Goal: Information Seeking & Learning: Learn about a topic

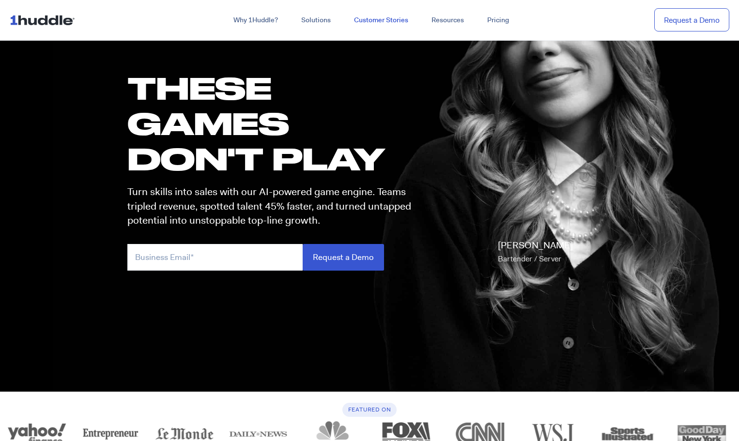
click at [385, 18] on link "Customer Stories" at bounding box center [380, 20] width 77 height 17
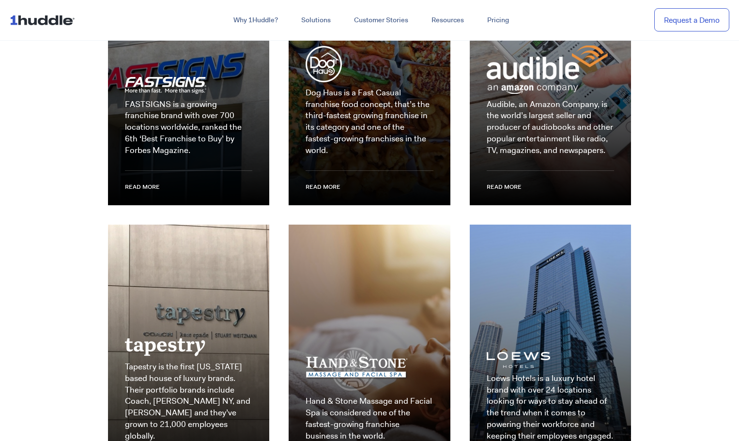
scroll to position [1356, 0]
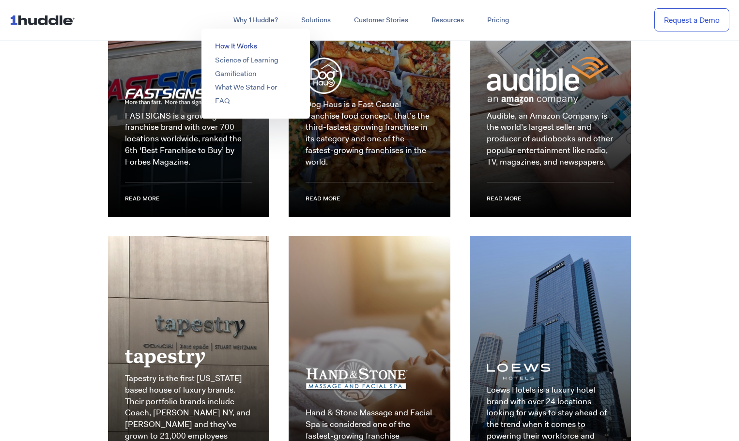
click at [245, 45] on link "How It Works" at bounding box center [236, 46] width 42 height 10
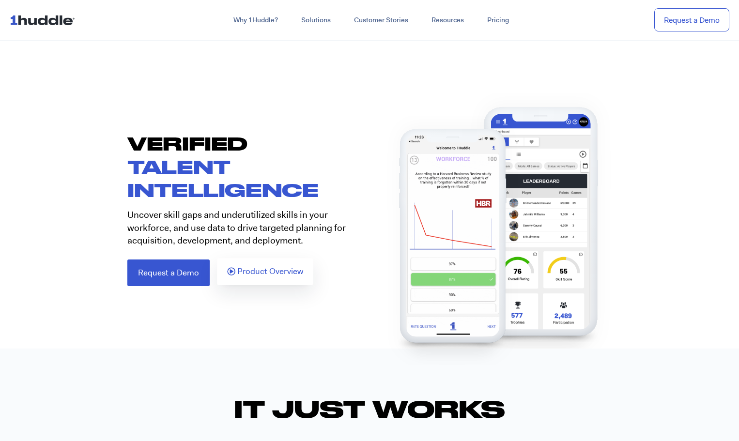
click at [241, 276] on span "Product Overview" at bounding box center [270, 271] width 66 height 9
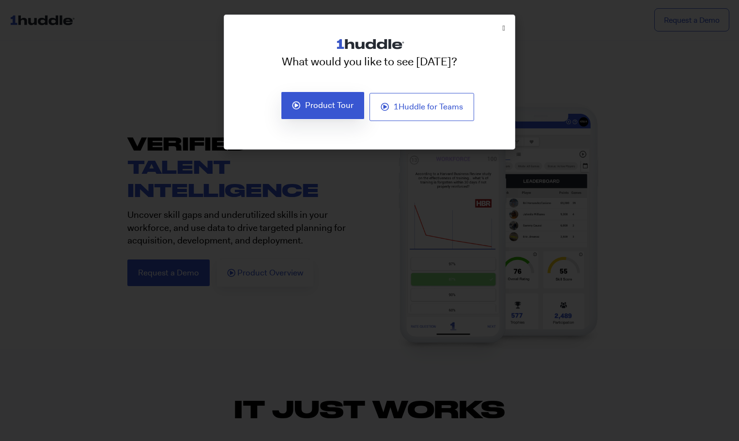
click at [325, 105] on span "Product Tour" at bounding box center [329, 105] width 48 height 9
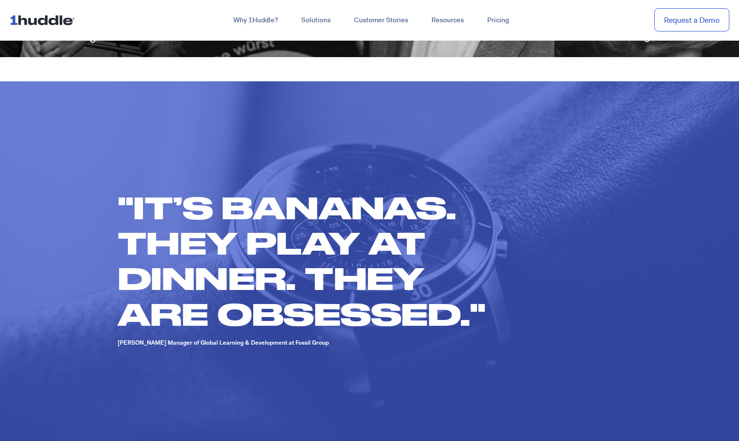
scroll to position [726, 0]
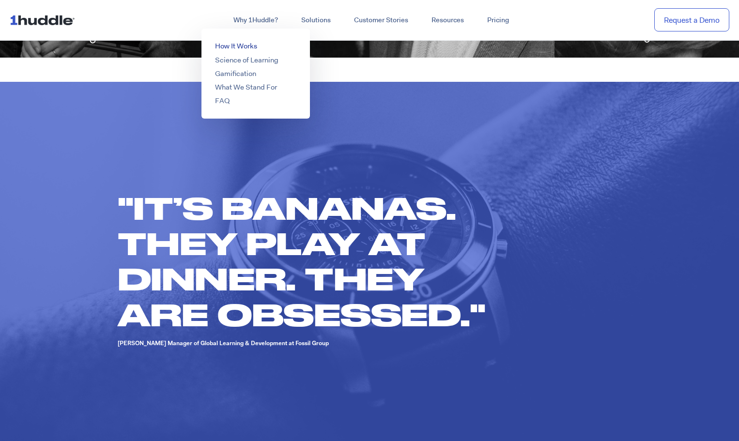
click at [241, 46] on link "How It Works" at bounding box center [236, 46] width 42 height 10
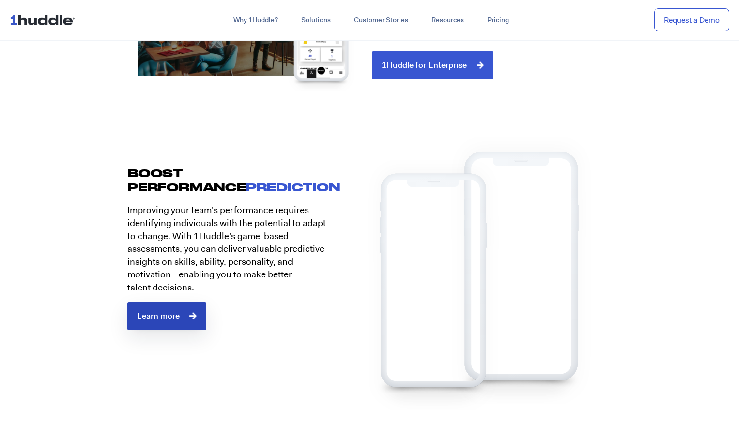
scroll to position [1211, 0]
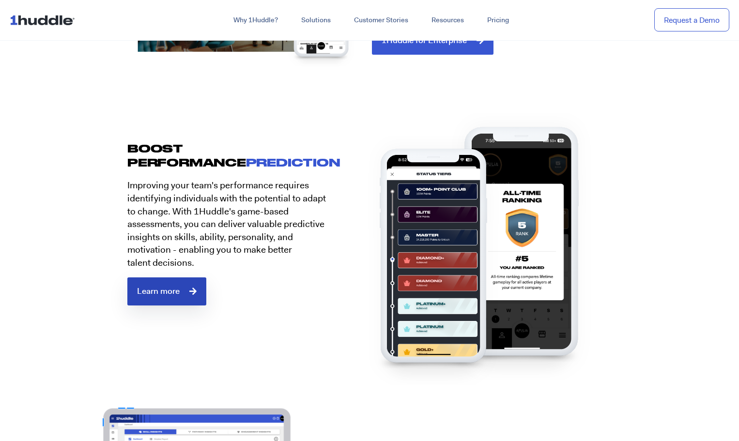
click at [166, 292] on span "Learn more" at bounding box center [158, 291] width 43 height 9
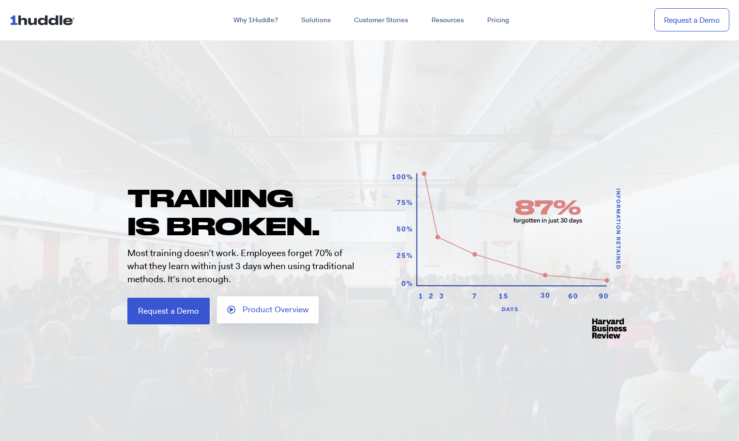
click at [251, 312] on span "Product Overview" at bounding box center [276, 310] width 66 height 9
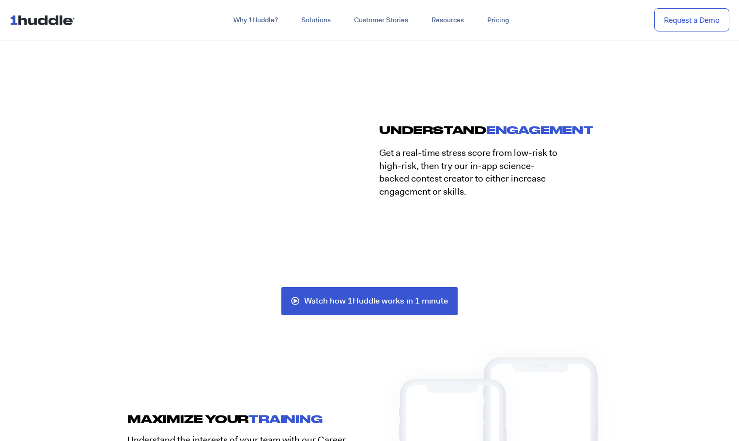
scroll to position [1937, 0]
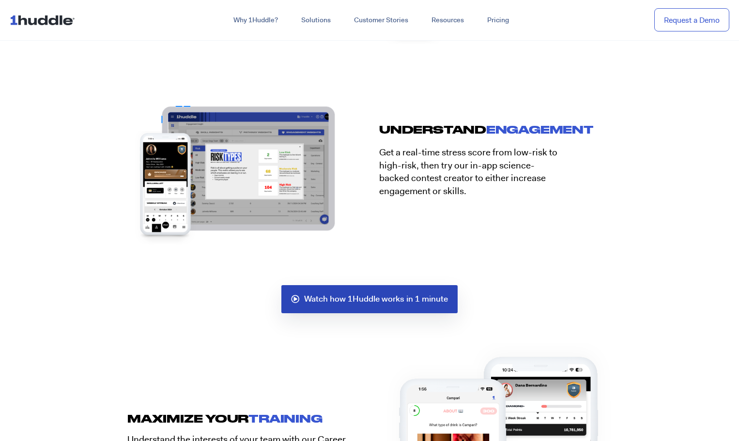
click at [422, 297] on span "Watch how 1Huddle works in 1 minute" at bounding box center [376, 299] width 144 height 9
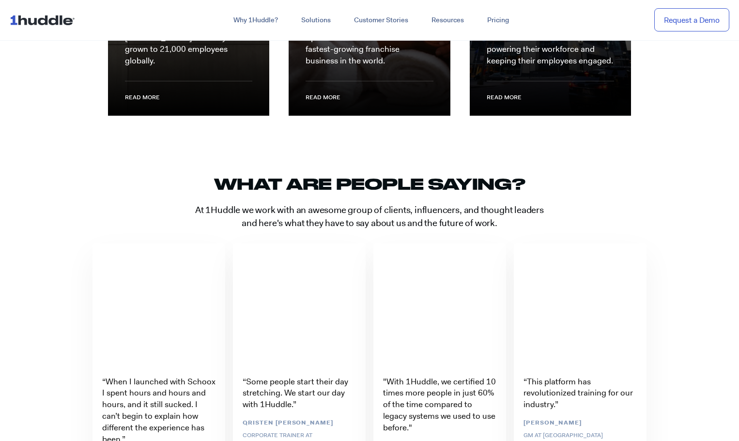
scroll to position [1792, 0]
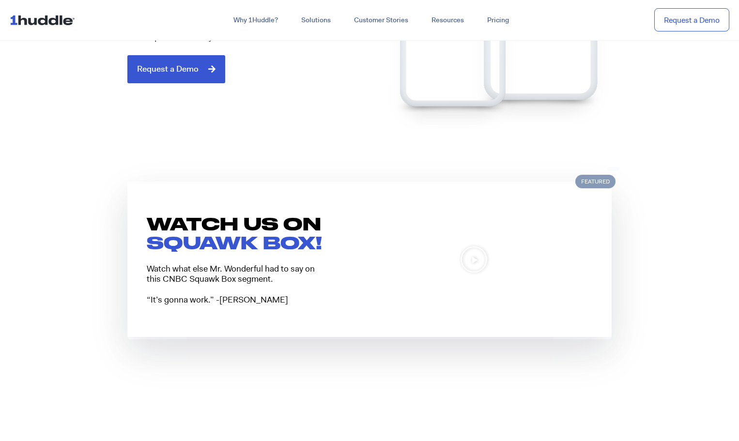
scroll to position [726, 0]
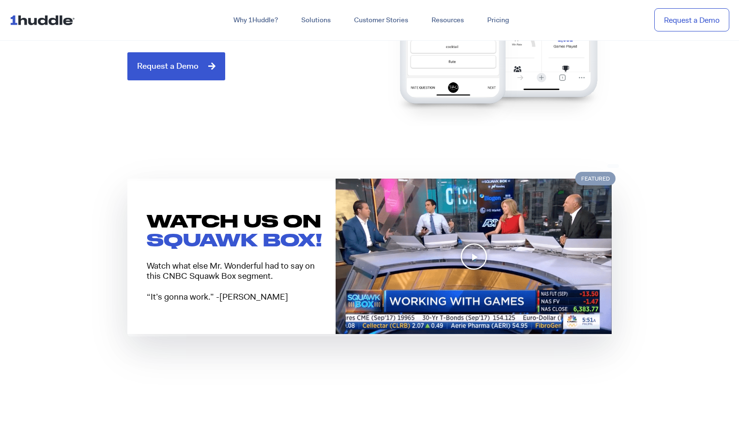
click at [479, 254] on icon "Play Video" at bounding box center [474, 257] width 28 height 28
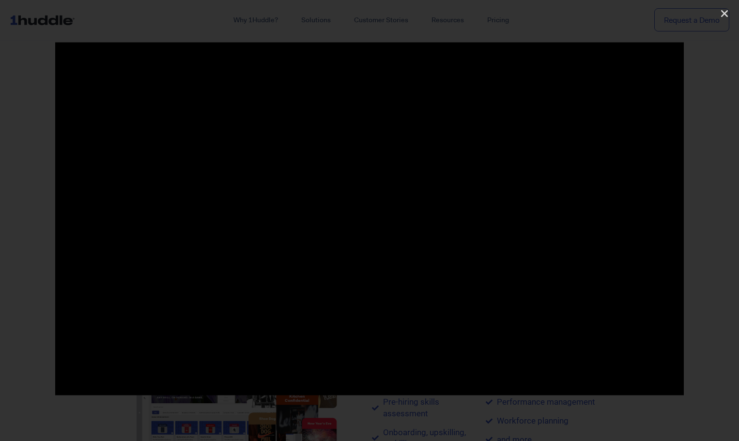
scroll to position [872, 0]
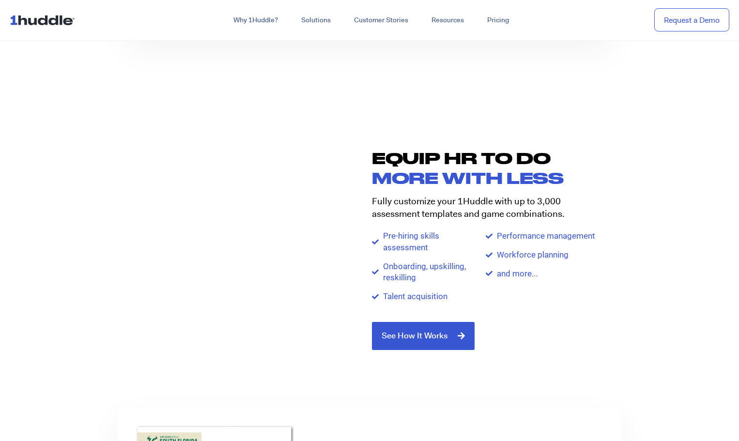
scroll to position [1066, 0]
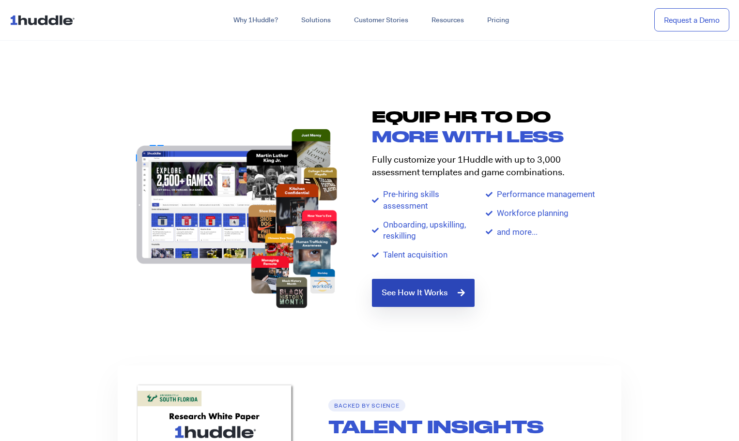
click at [423, 298] on link "See How It Works" at bounding box center [423, 293] width 103 height 28
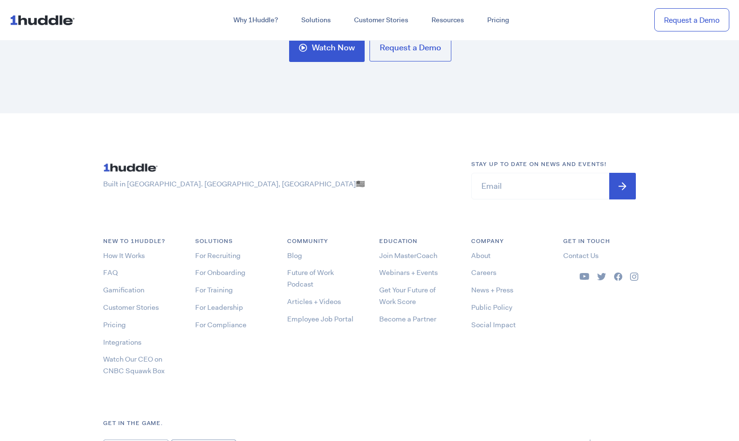
scroll to position [3716, 0]
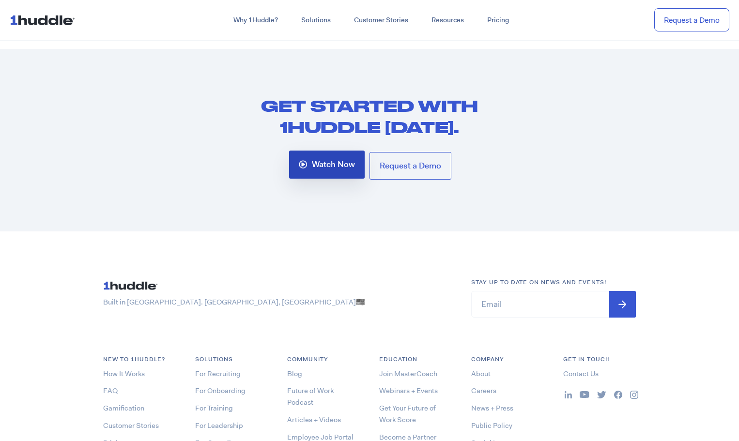
click at [324, 168] on span "Watch Now" at bounding box center [333, 164] width 43 height 9
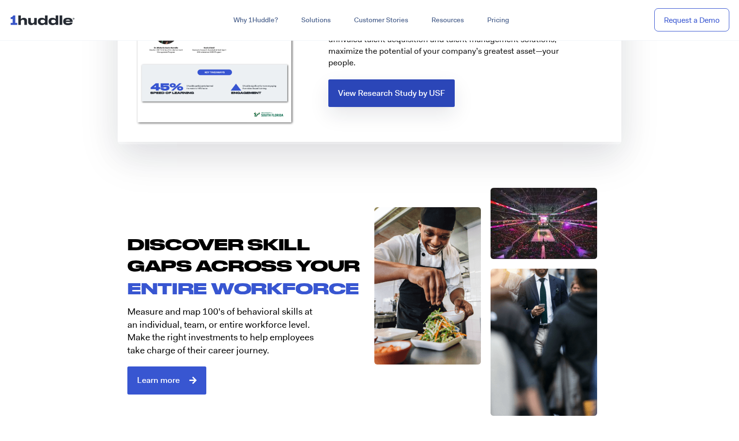
scroll to position [1550, 0]
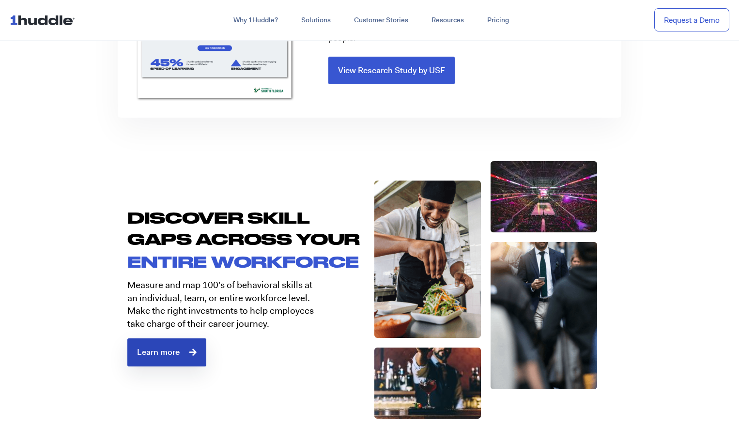
click at [183, 354] on span "Learn more" at bounding box center [167, 352] width 60 height 9
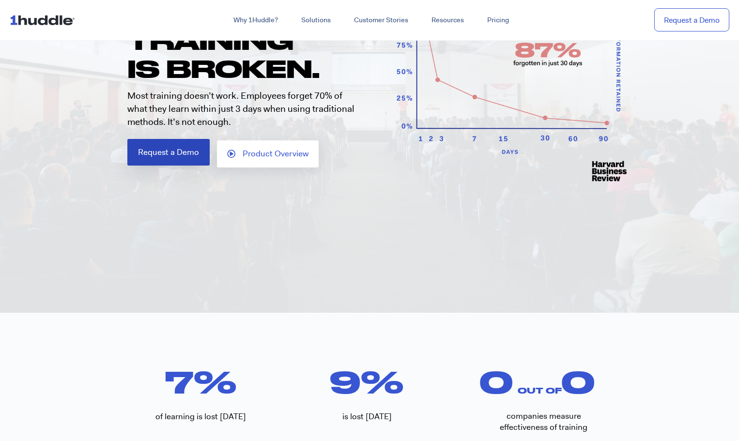
scroll to position [194, 0]
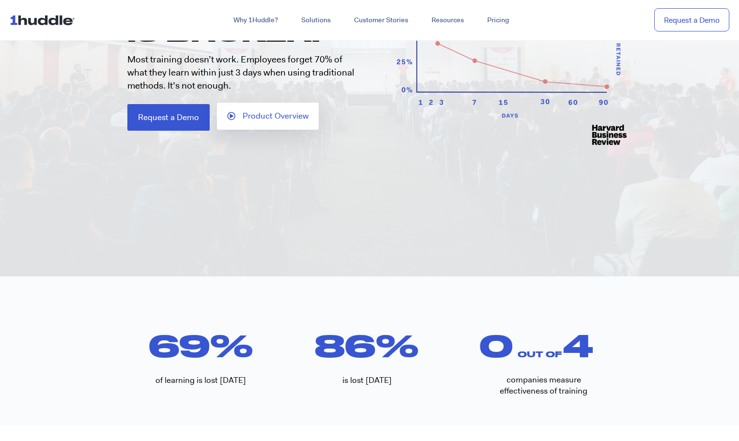
click at [278, 113] on span "Product Overview" at bounding box center [276, 116] width 66 height 9
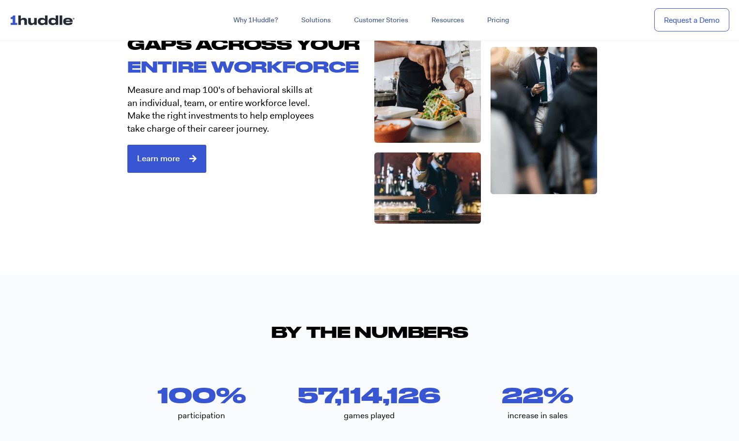
scroll to position [1744, 0]
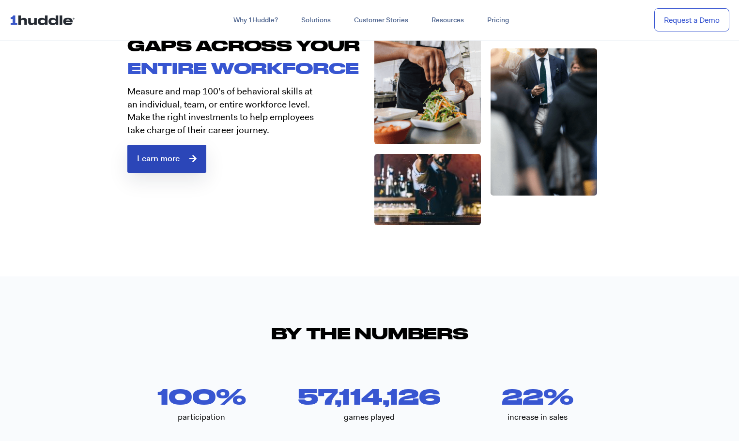
click at [161, 157] on span "Learn more" at bounding box center [158, 158] width 43 height 9
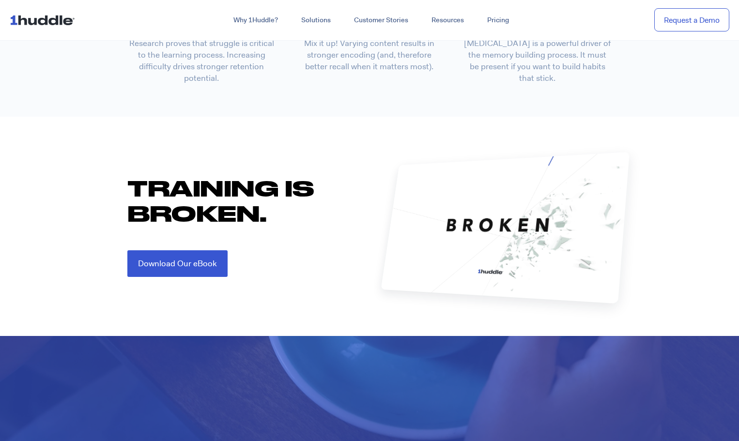
scroll to position [1066, 0]
